Goal: Task Accomplishment & Management: Manage account settings

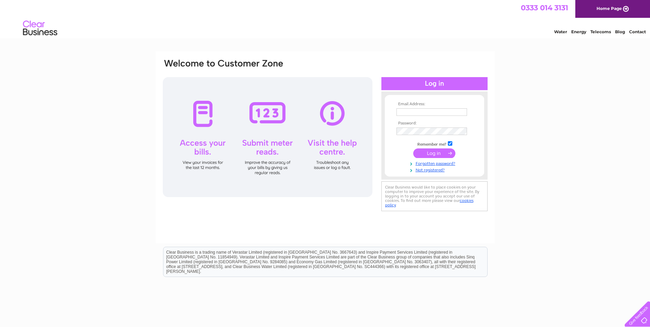
type input "sara.merchant@plexusplc.com"
click at [432, 153] on input "submit" at bounding box center [434, 153] width 42 height 10
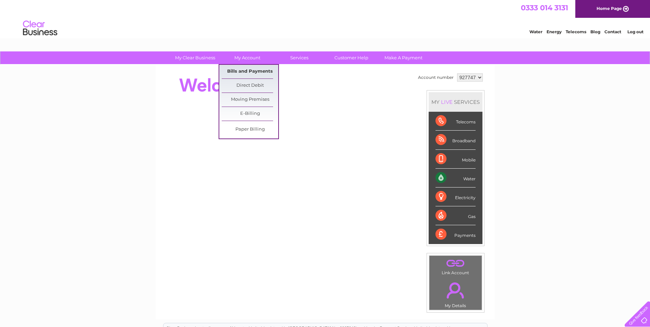
click at [245, 73] on link "Bills and Payments" at bounding box center [250, 72] width 57 height 14
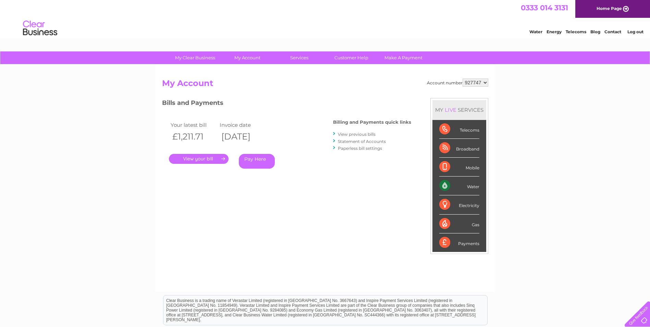
click at [186, 156] on link "." at bounding box center [199, 159] width 60 height 10
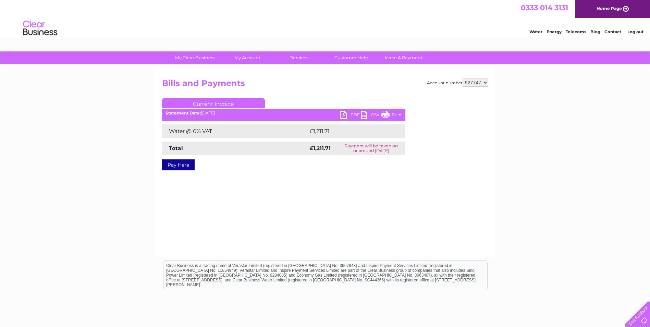
click at [353, 115] on link "PDF" at bounding box center [350, 116] width 21 height 10
click at [636, 33] on link "Log out" at bounding box center [636, 31] width 16 height 5
